Goal: Information Seeking & Learning: Find contact information

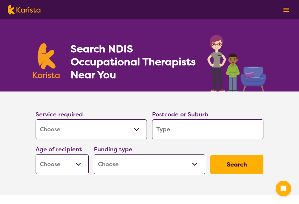
select select "[MEDICAL_DATA]"
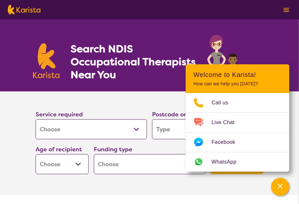
click at [178, 129] on input "search" at bounding box center [207, 129] width 111 height 20
type input "2"
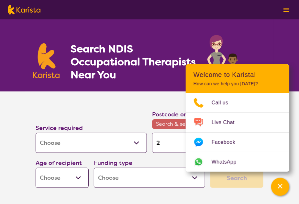
type input "21"
type input "215"
type input "2155"
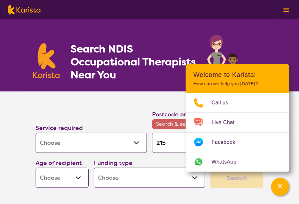
type input "2155"
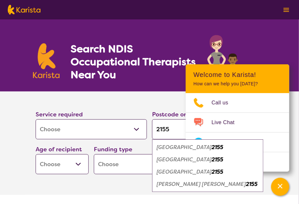
type input "2155"
click at [190, 148] on em "Beaumont Hills" at bounding box center [184, 147] width 55 height 7
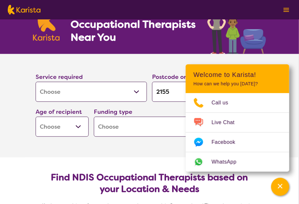
scroll to position [65, 0]
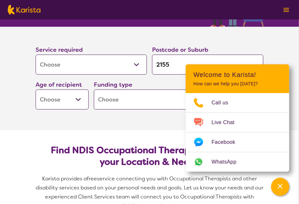
click at [81, 102] on select "Early Childhood - 0 to 9 Child - 10 to 11 Adolescent - 12 to 17 Adult - 18 to 6…" at bounding box center [62, 100] width 53 height 20
select select "EC"
click at [36, 90] on select "Early Childhood - 0 to 9 Child - 10 to 11 Adolescent - 12 to 17 Adult - 18 to 6…" at bounding box center [62, 100] width 53 height 20
select select "EC"
click at [160, 96] on select "Home Care Package (HCP) National Disability Insurance Scheme (NDIS) I don't know" at bounding box center [149, 100] width 111 height 20
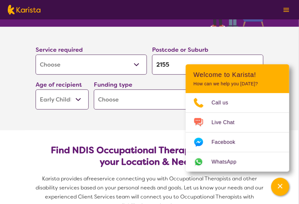
select select "NDIS"
click at [94, 90] on select "Home Care Package (HCP) National Disability Insurance Scheme (NDIS) I don't know" at bounding box center [149, 100] width 111 height 20
select select "NDIS"
click at [283, 186] on icon "Channel Menu" at bounding box center [280, 186] width 6 height 6
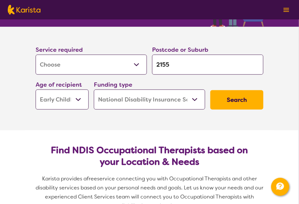
click at [240, 96] on button "Search" at bounding box center [236, 99] width 53 height 19
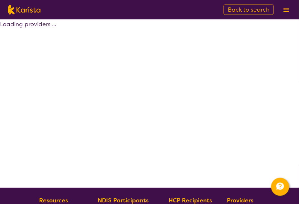
select select "by_score"
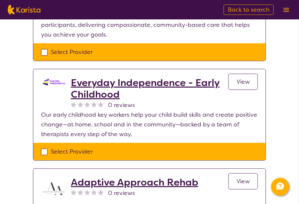
scroll to position [582, 0]
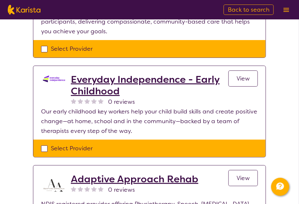
click at [120, 80] on h2 "Everyday Independence - Early Childhood" at bounding box center [150, 85] width 158 height 23
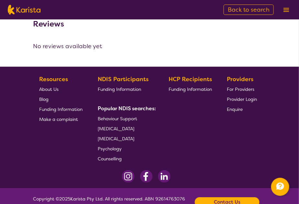
scroll to position [408, 0]
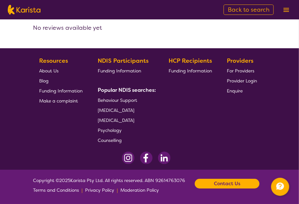
select select "by_score"
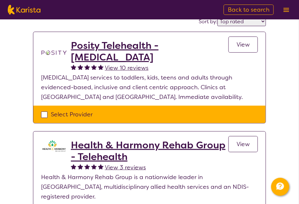
select select "[MEDICAL_DATA]"
select select "EC"
select select "NDIS"
select select "[MEDICAL_DATA]"
select select "EC"
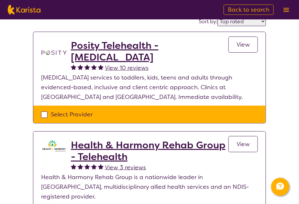
select select "NDIS"
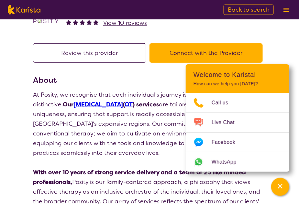
scroll to position [65, 0]
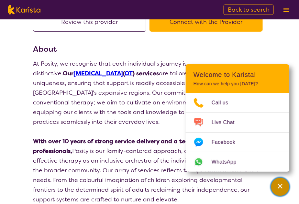
click at [276, 188] on div "Channel Menu" at bounding box center [280, 187] width 13 height 14
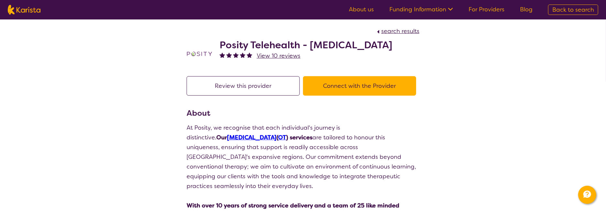
scroll to position [0, 0]
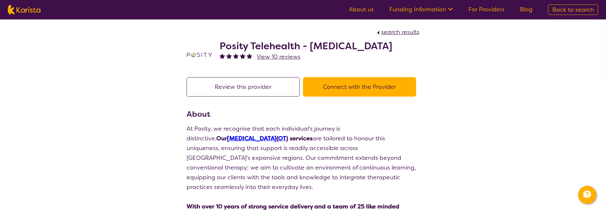
click at [299, 11] on link "For Providers" at bounding box center [487, 9] width 36 height 8
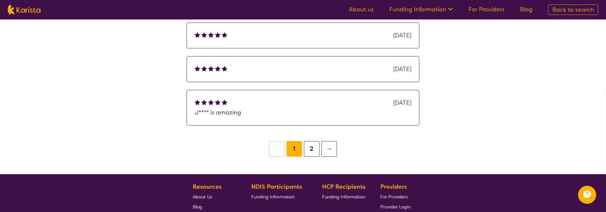
scroll to position [906, 0]
